Goal: Task Accomplishment & Management: Manage account settings

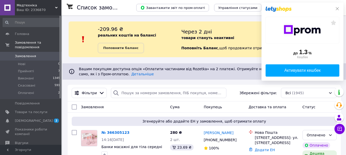
click at [337, 8] on icon at bounding box center [337, 9] width 4 height 4
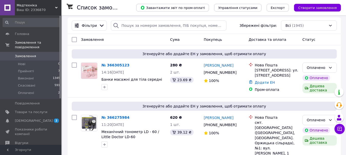
scroll to position [77, 0]
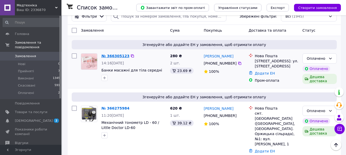
click at [107, 55] on link "№ 366305123" at bounding box center [115, 56] width 28 height 4
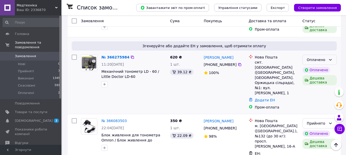
click at [322, 60] on div "Оплачено" at bounding box center [316, 60] width 19 height 6
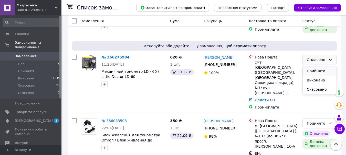
click at [318, 72] on li "Прийнято" at bounding box center [320, 71] width 34 height 9
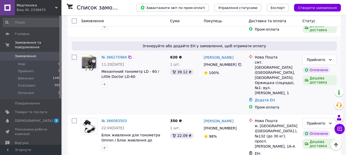
click at [212, 93] on div "Світлана Щербініна +380 99 220 76 62 100%" at bounding box center [224, 82] width 45 height 59
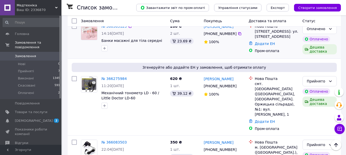
scroll to position [77, 0]
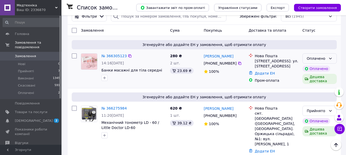
click at [331, 59] on icon at bounding box center [330, 59] width 3 height 2
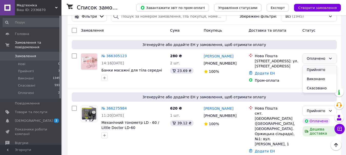
click at [309, 70] on li "Прийнято" at bounding box center [320, 69] width 34 height 9
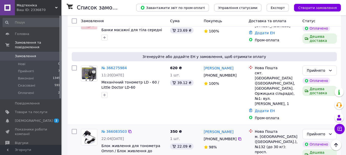
scroll to position [128, 0]
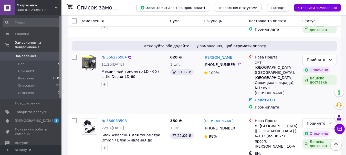
click at [116, 57] on link "№ 366275984" at bounding box center [113, 57] width 25 height 4
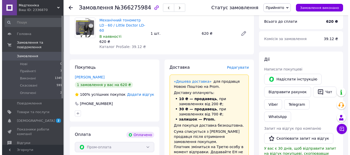
scroll to position [179, 0]
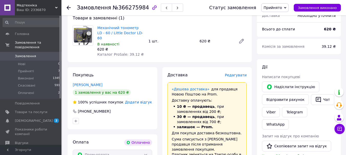
click at [237, 73] on span "Редагувати" at bounding box center [236, 75] width 22 height 4
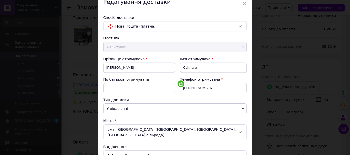
scroll to position [102, 0]
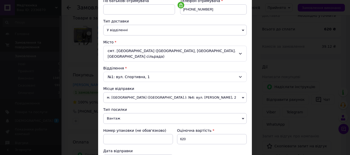
click at [173, 95] on span "м. Київ (Київська обл.): №6: вул. Миколи Василенка, 2" at bounding box center [174, 97] width 143 height 11
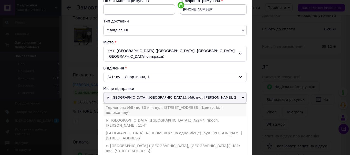
click at [168, 104] on li "Тернопіль: №8 (до 30 кг): вул. Медова, 6 (Центр, біля водоканалу)" at bounding box center [174, 110] width 143 height 13
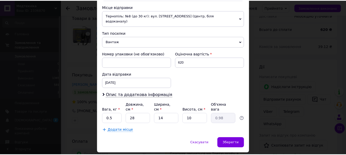
scroll to position [185, 0]
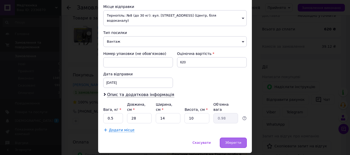
click at [240, 141] on span "Зберегти" at bounding box center [233, 143] width 16 height 4
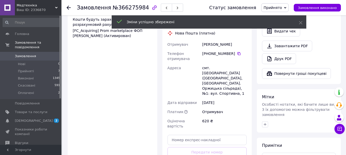
scroll to position [333, 0]
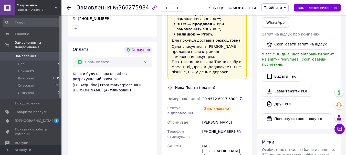
scroll to position [282, 0]
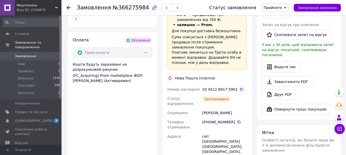
click at [38, 52] on link "Замовлення 0" at bounding box center [31, 56] width 63 height 9
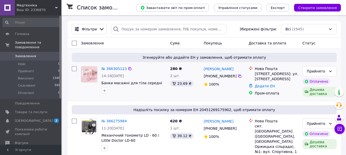
scroll to position [77, 0]
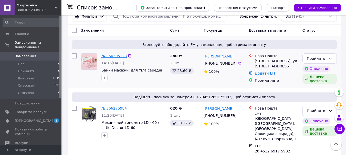
click at [112, 56] on link "№ 366305123" at bounding box center [113, 56] width 25 height 4
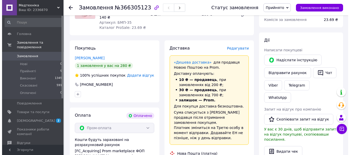
scroll to position [205, 0]
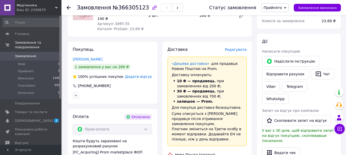
click at [238, 48] on span "Редагувати" at bounding box center [236, 50] width 22 height 4
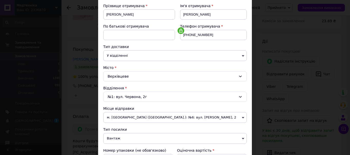
scroll to position [128, 0]
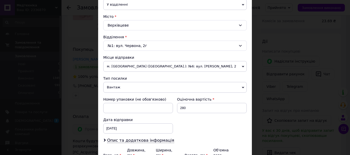
click at [149, 67] on span "м. Київ (Київська обл.): №6: вул. Миколи Василенка, 2" at bounding box center [174, 66] width 143 height 11
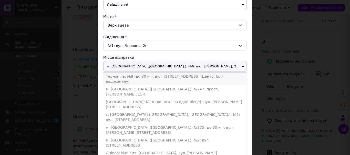
click at [145, 77] on li "Тернопіль: №8 (до 30 кг): вул. Медова, 6 (Центр, біля водоканалу)" at bounding box center [174, 79] width 143 height 13
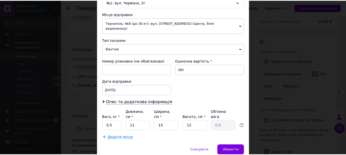
scroll to position [185, 0]
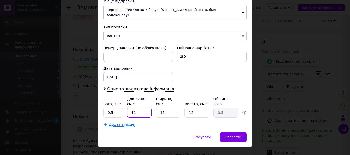
click at [142, 108] on input "11" at bounding box center [139, 113] width 25 height 10
type input "1"
type input "0.1"
type input "16"
type input "0.72"
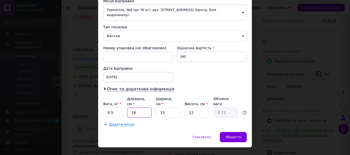
type input "16"
click at [171, 108] on input "15" at bounding box center [168, 113] width 25 height 10
type input "1"
type input "0.1"
type input "12"
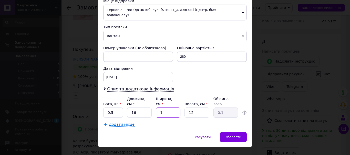
type input "0.58"
type input "12"
click at [201, 108] on input "12" at bounding box center [196, 113] width 25 height 10
type input "1"
type input "0.1"
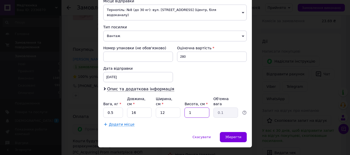
type input "10"
type input "0.48"
type input "10"
click at [243, 132] on div "Зберегти" at bounding box center [233, 137] width 27 height 10
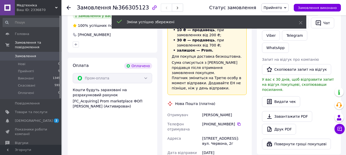
scroll to position [333, 0]
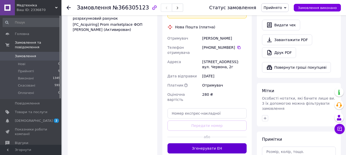
click at [217, 144] on button "Згенерувати ЕН" at bounding box center [207, 149] width 79 height 10
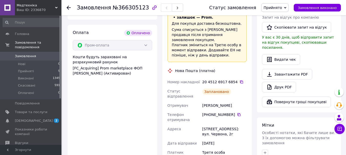
scroll to position [282, 0]
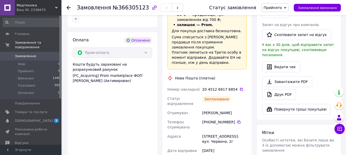
drag, startPoint x: 322, startPoint y: 140, endPoint x: 133, endPoint y: 93, distance: 195.0
click at [133, 93] on div "Оплата Оплачено Пром-оплата Кошти будуть зараховані на розрахунковий рахунок [F…" at bounding box center [113, 122] width 90 height 181
click at [32, 54] on span "Замовлення" at bounding box center [25, 56] width 21 height 5
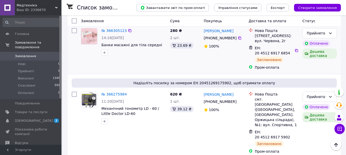
scroll to position [102, 0]
